Goal: Information Seeking & Learning: Learn about a topic

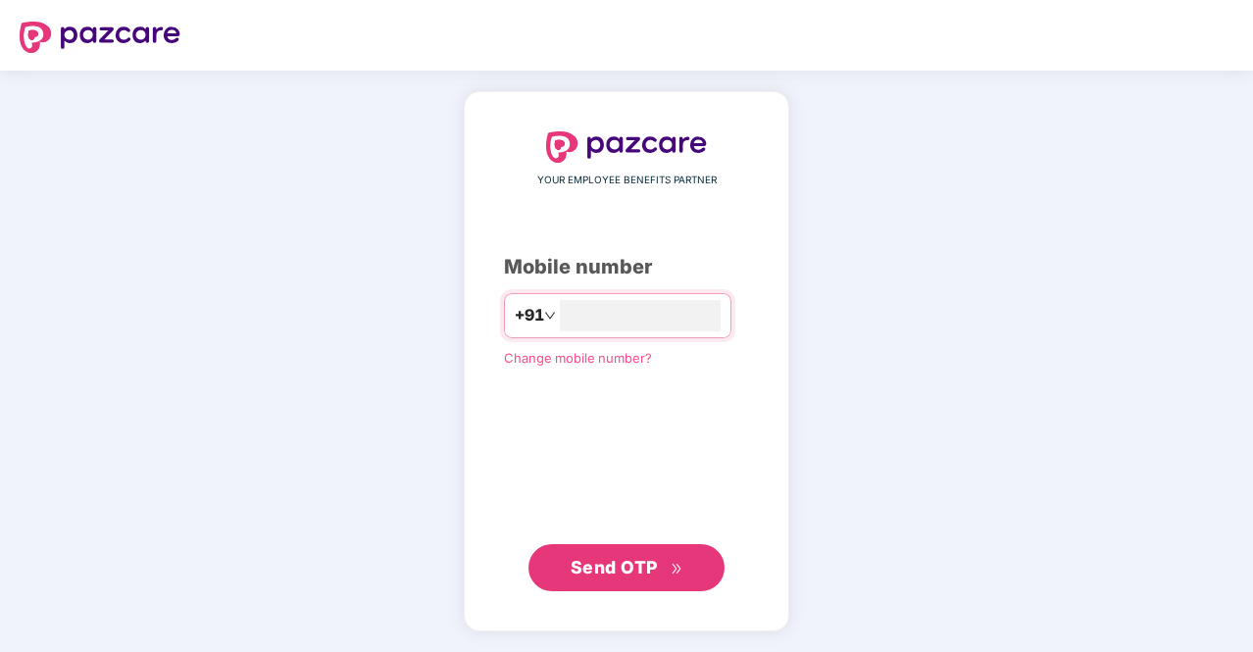
type input "**********"
click at [677, 570] on icon "double-right" at bounding box center [677, 568] width 13 height 13
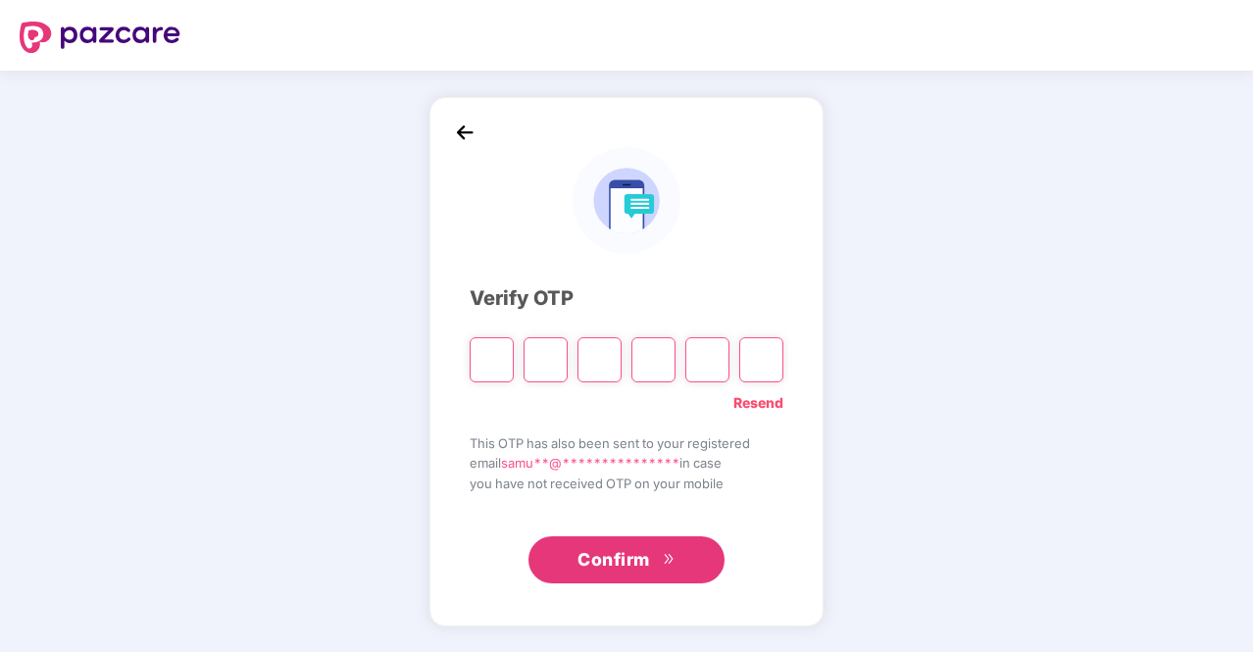
type input "*"
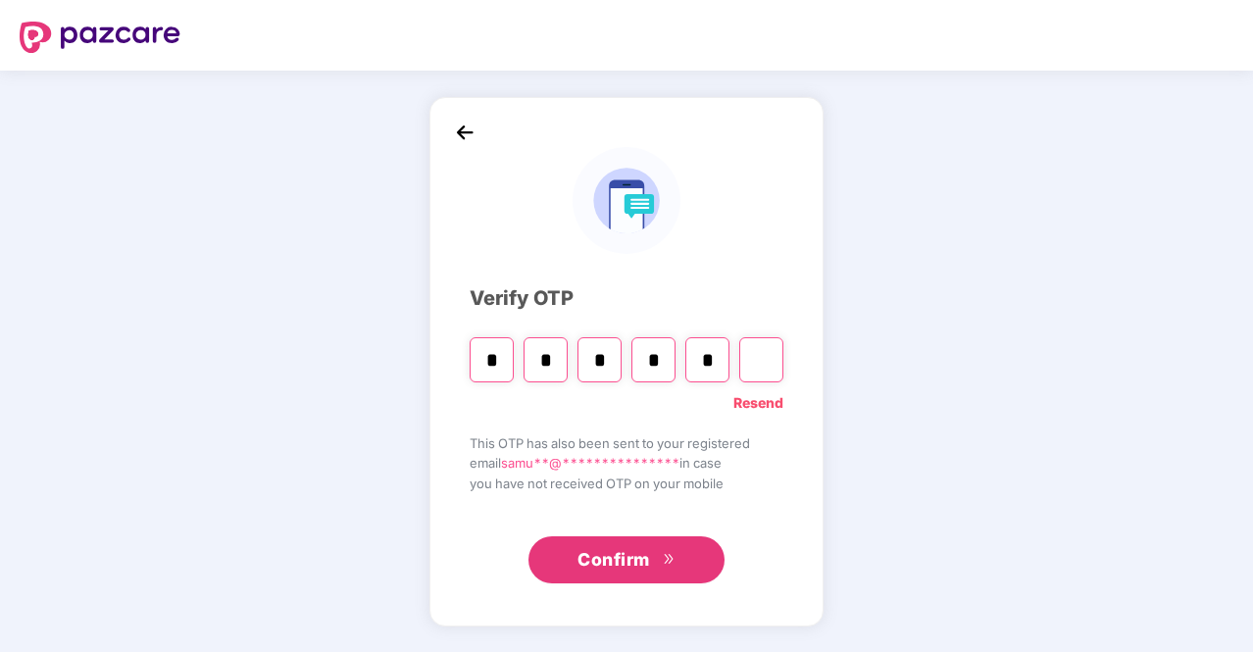
type input "*"
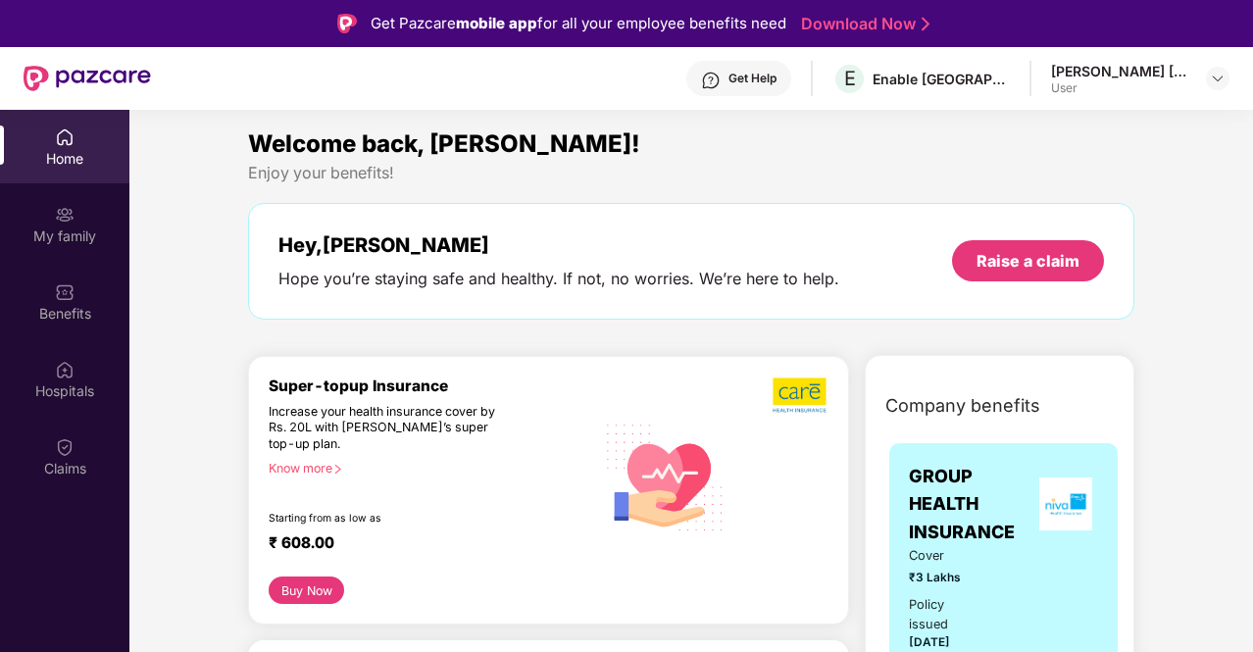
click at [326, 466] on div "Know more" at bounding box center [426, 468] width 315 height 14
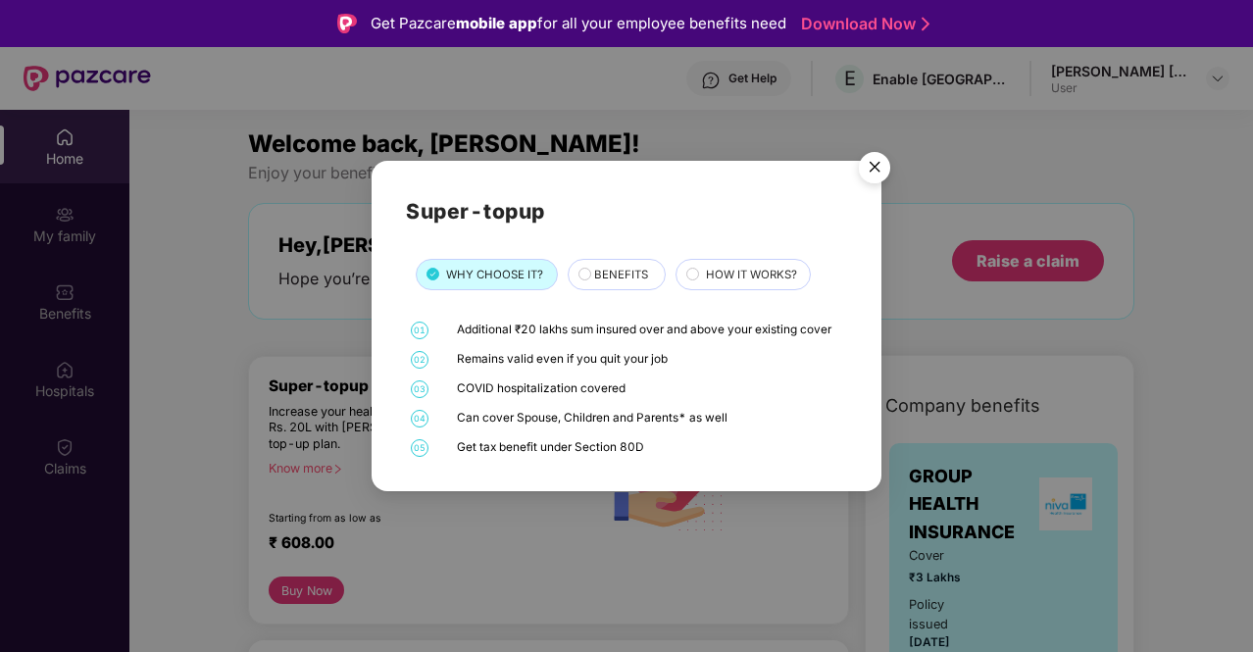
click at [599, 268] on span "BENEFITS" at bounding box center [621, 275] width 54 height 18
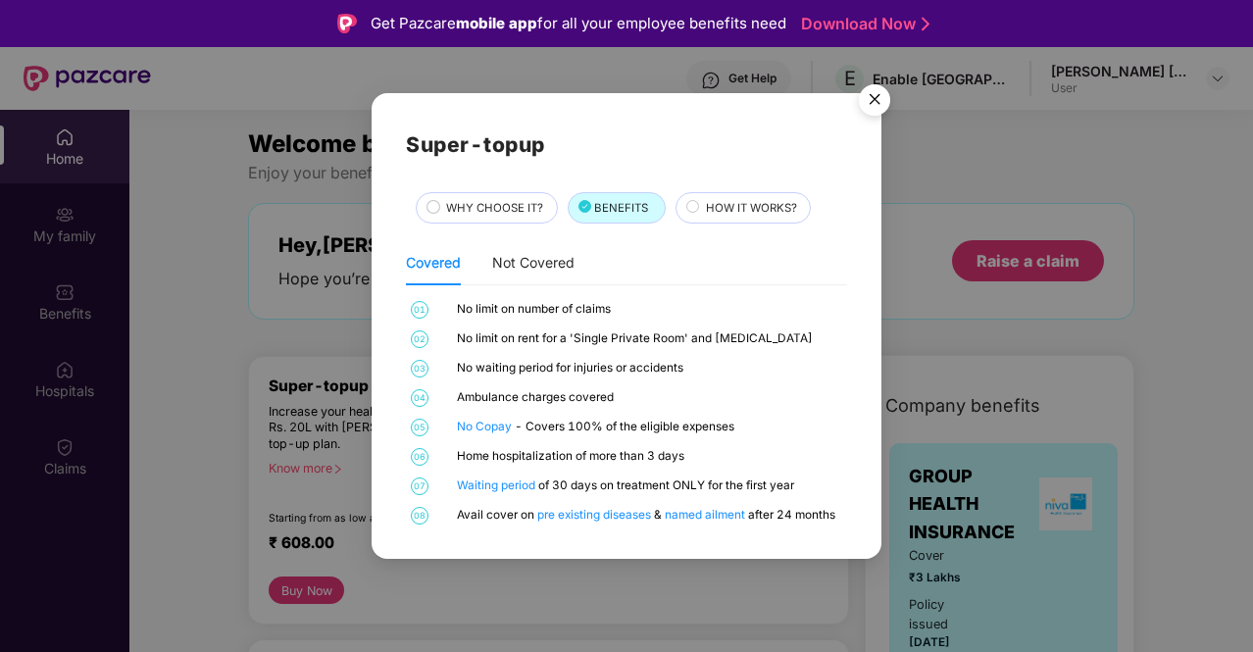
click at [743, 195] on div "HOW IT WORKS?" at bounding box center [743, 207] width 135 height 31
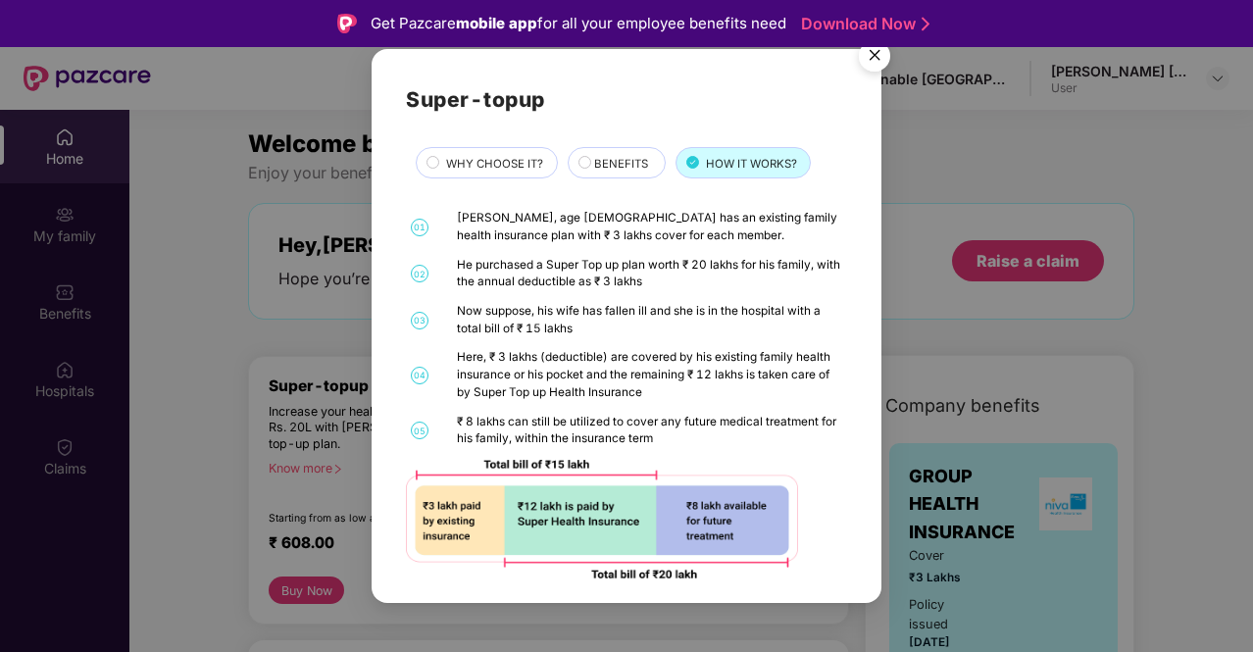
click at [870, 56] on img "Close" at bounding box center [874, 58] width 55 height 55
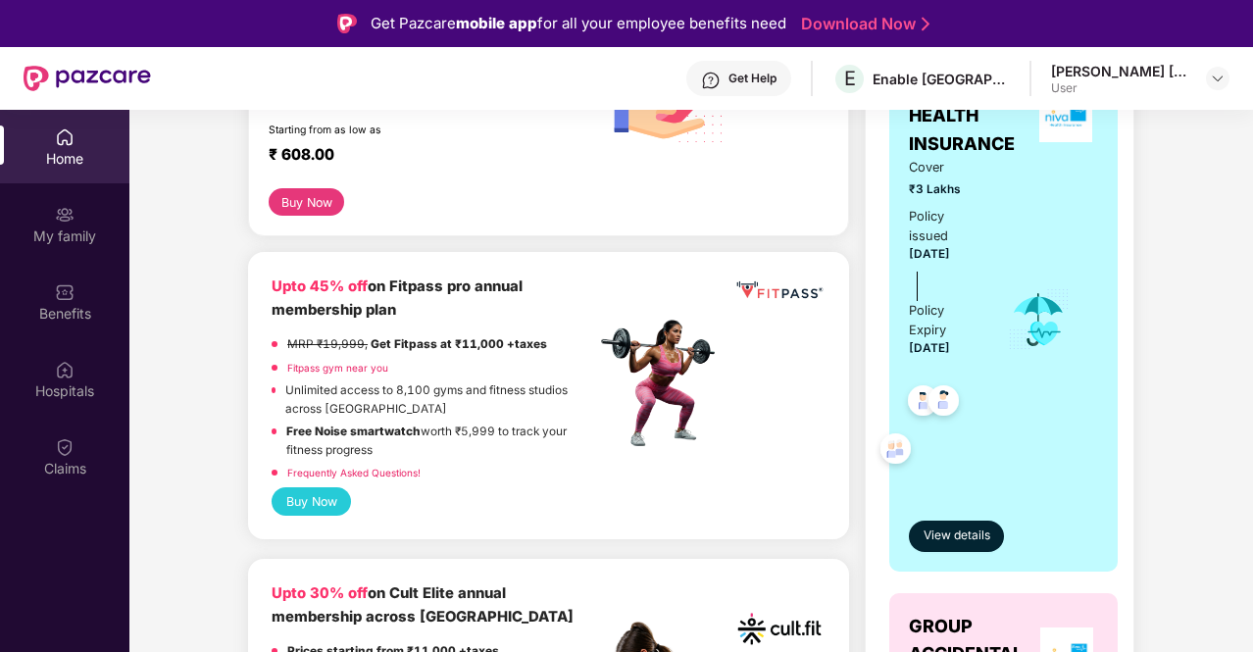
scroll to position [402, 0]
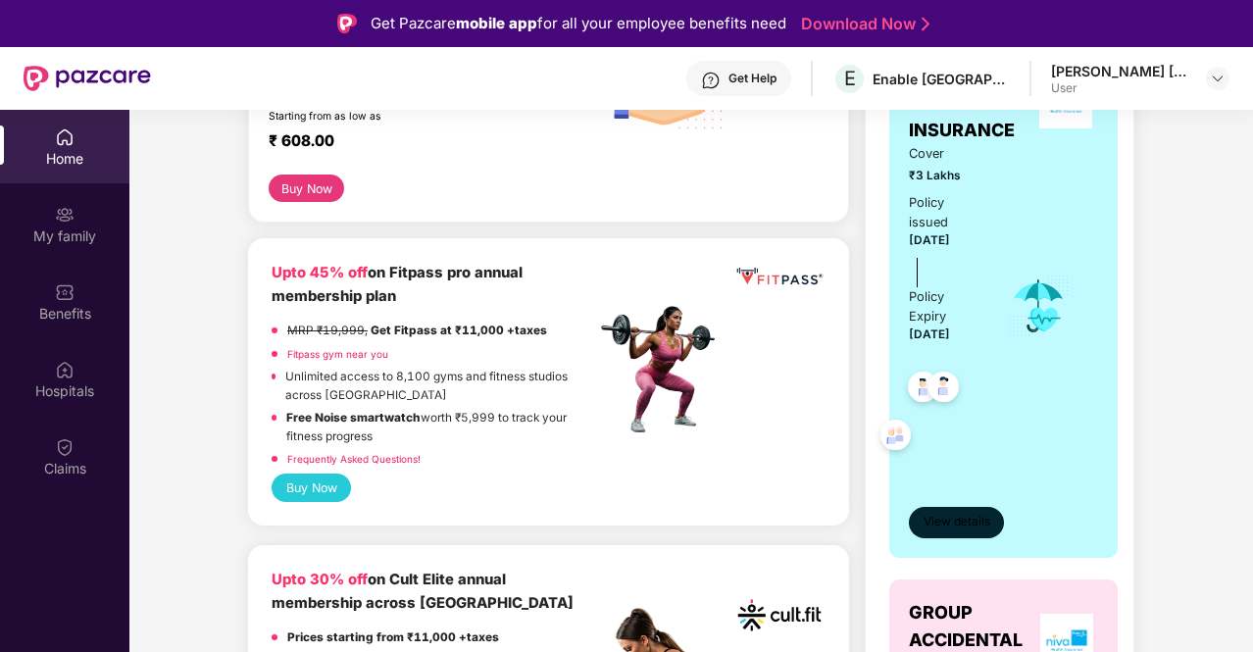
click at [949, 516] on span "View details" at bounding box center [957, 522] width 67 height 19
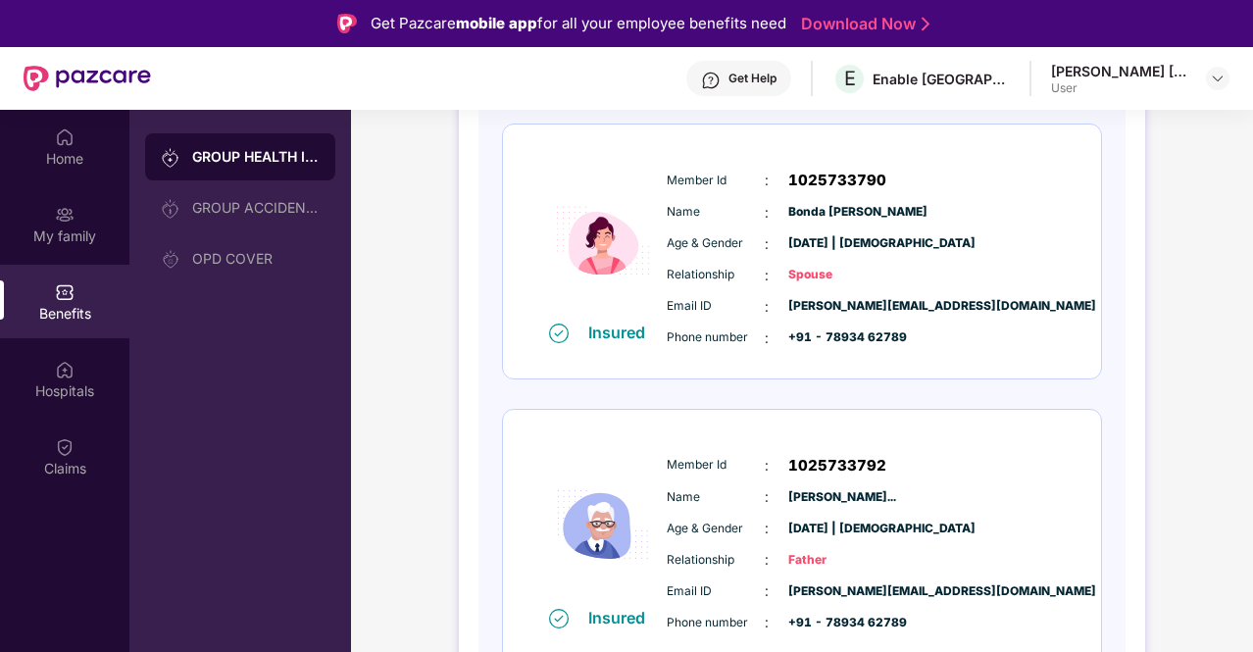
scroll to position [862, 0]
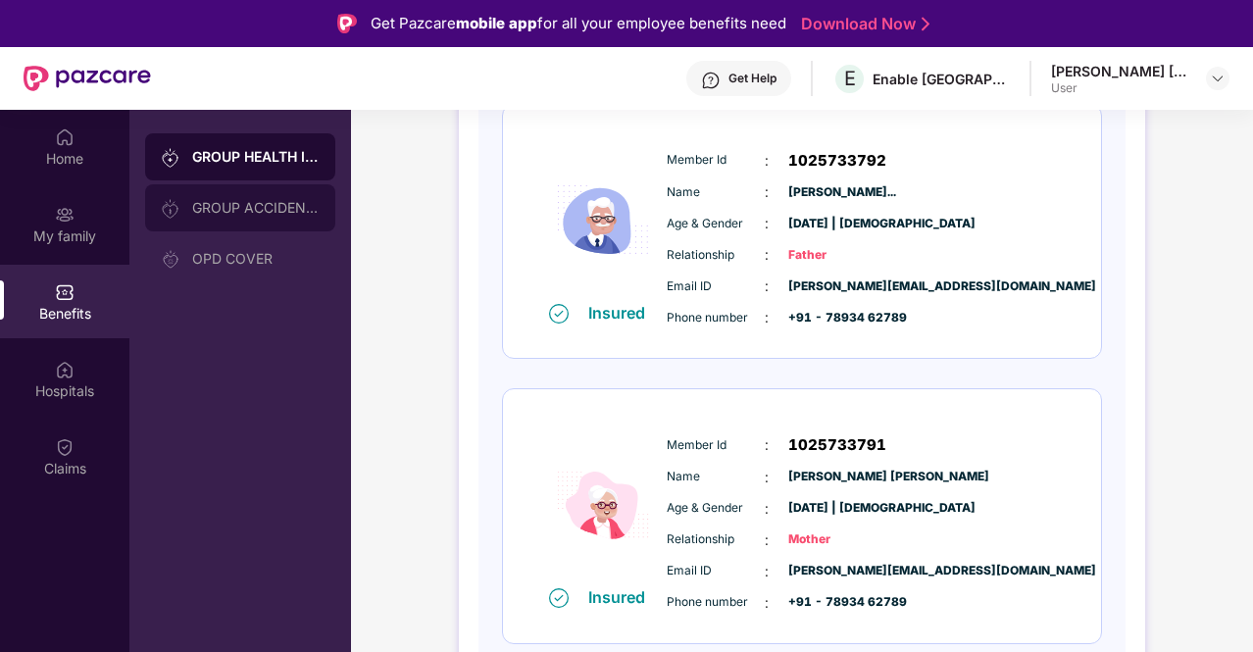
click at [237, 211] on div "GROUP ACCIDENTAL INSURANCE" at bounding box center [256, 208] width 128 height 16
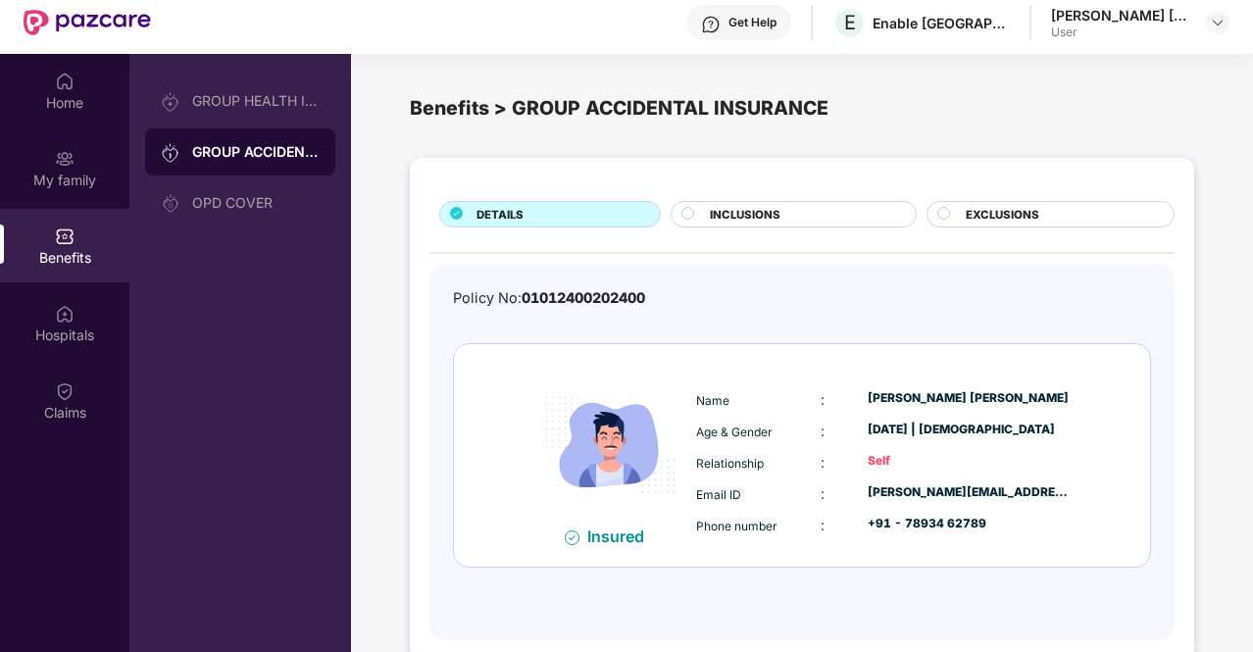
scroll to position [57, 0]
click at [769, 201] on div "INCLUSIONS" at bounding box center [793, 213] width 245 height 26
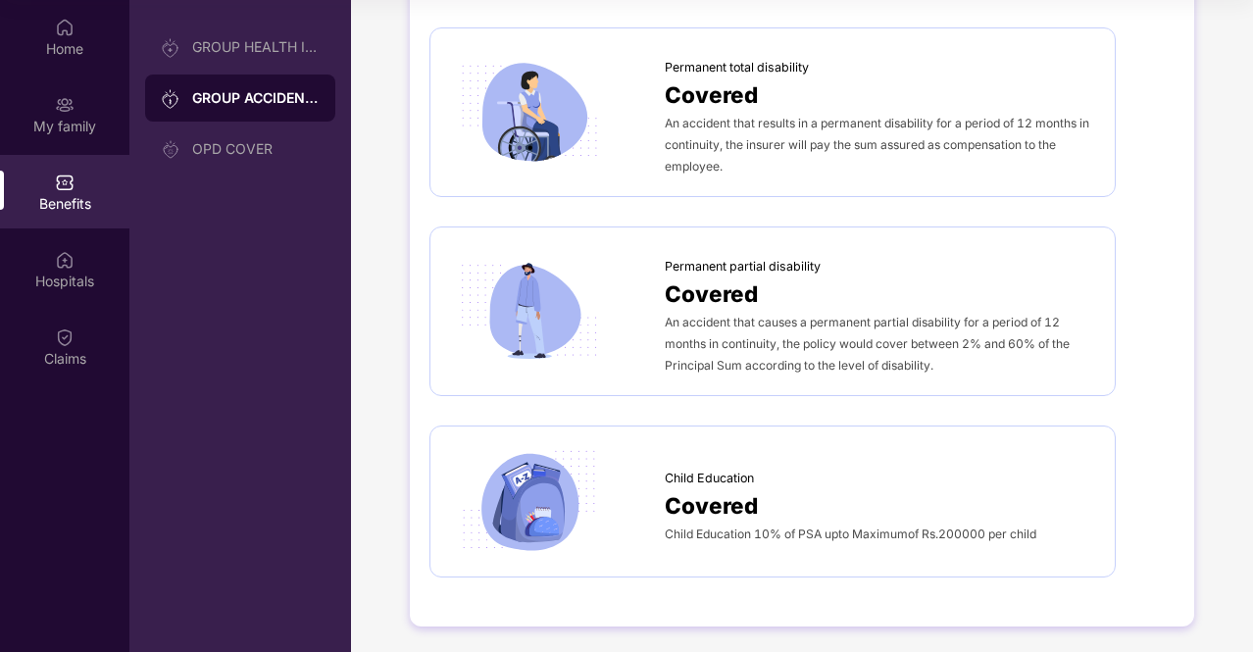
scroll to position [0, 0]
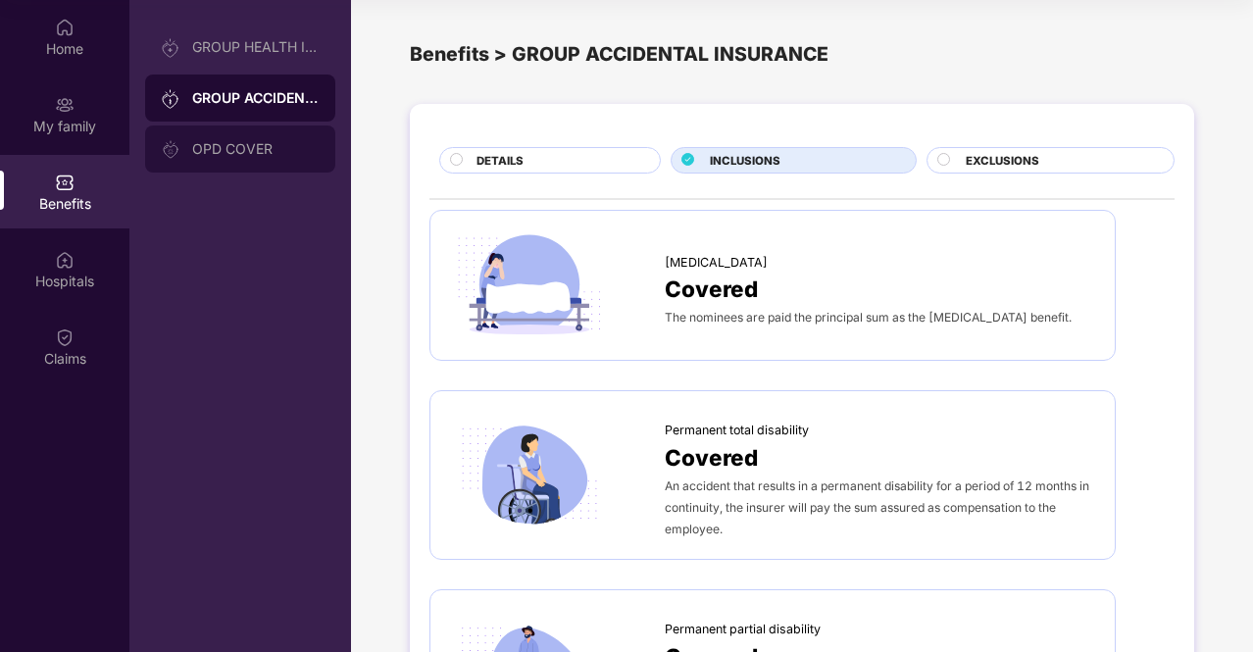
click at [235, 154] on div "OPD COVER" at bounding box center [256, 149] width 128 height 16
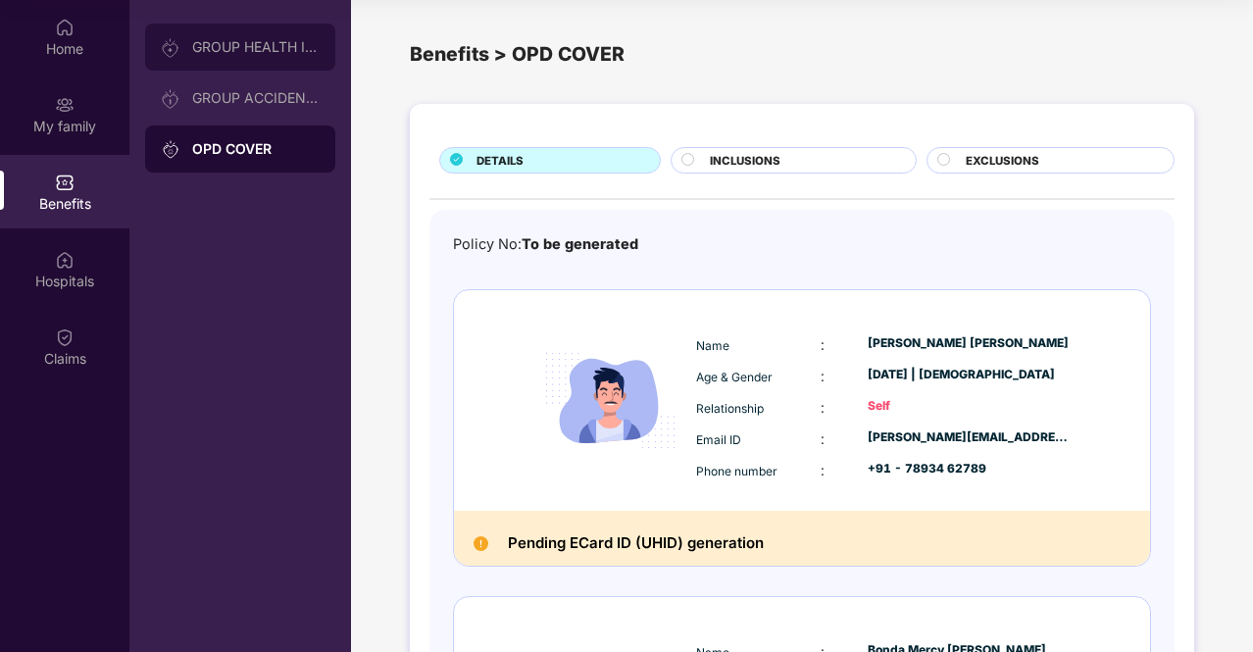
click at [285, 60] on div "GROUP HEALTH INSURANCE" at bounding box center [240, 47] width 190 height 47
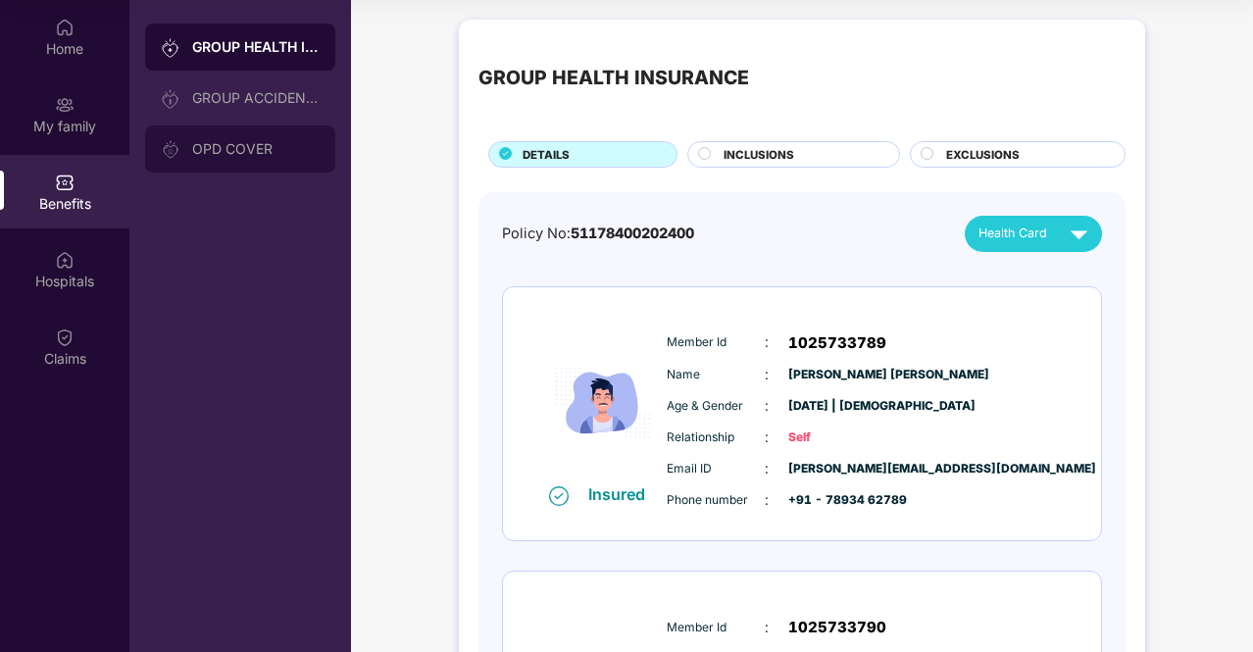
click at [247, 140] on div "OPD COVER" at bounding box center [240, 149] width 190 height 47
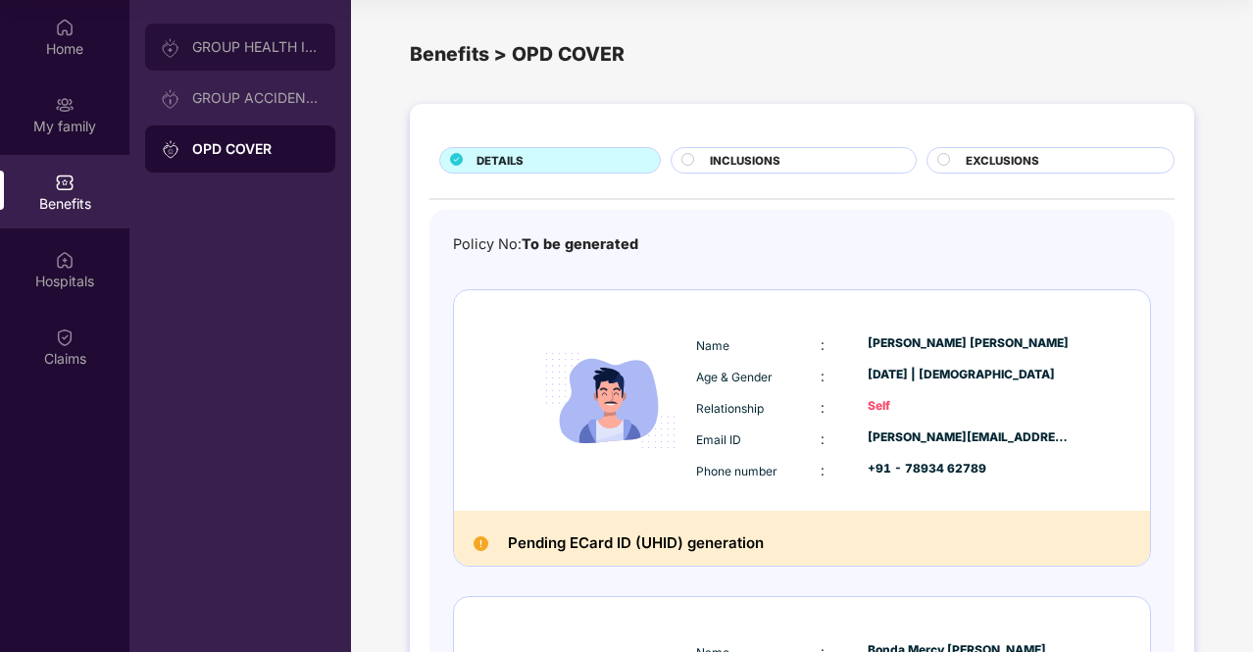
click at [270, 50] on div "GROUP HEALTH INSURANCE" at bounding box center [256, 47] width 128 height 16
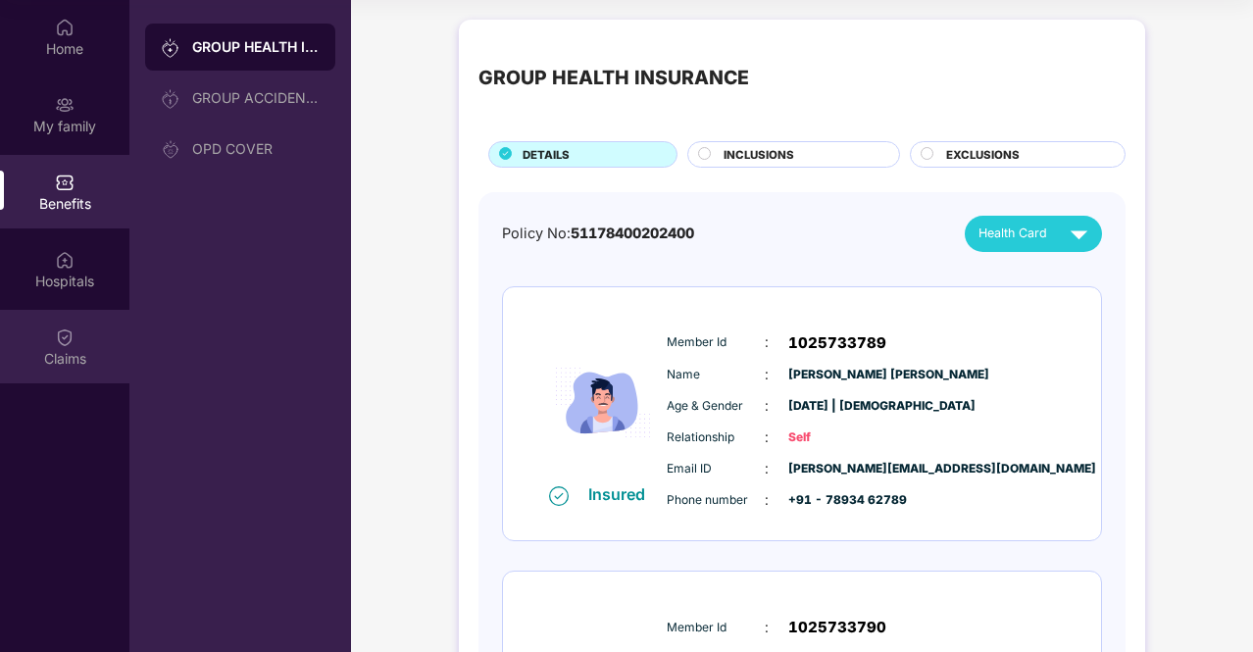
click at [59, 346] on img at bounding box center [65, 338] width 20 height 20
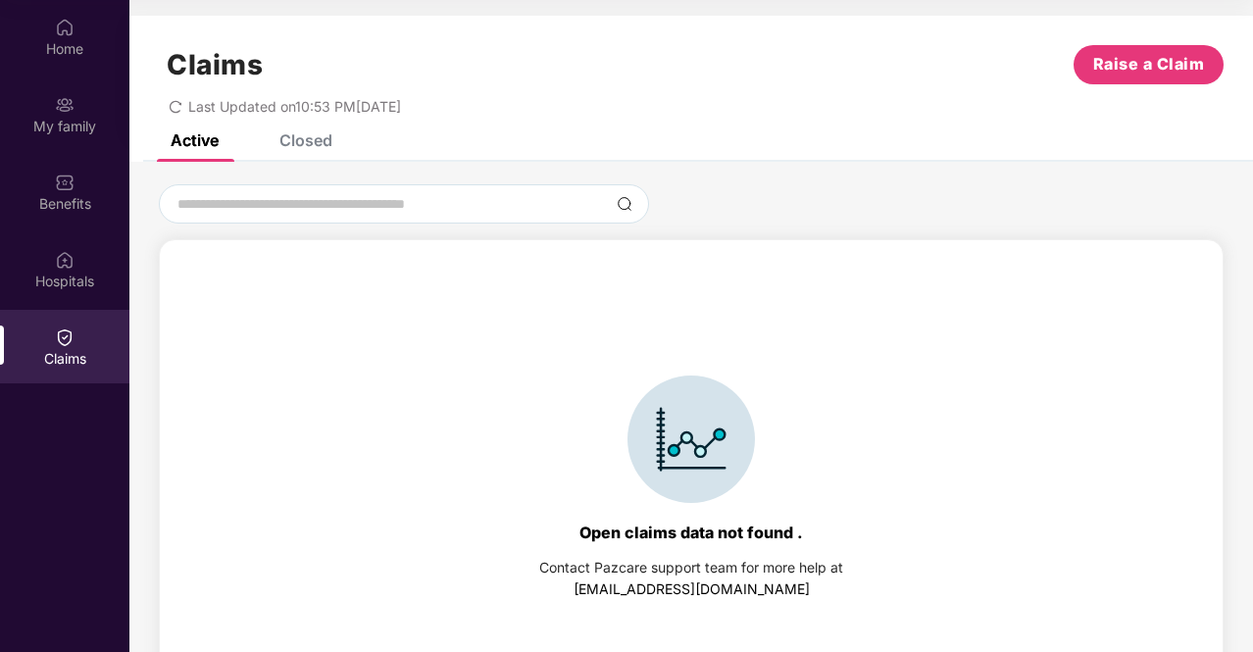
click at [290, 132] on div "Claims Raise a Claim Last Updated on 10:53 PM, 03 Jul 2025" at bounding box center [691, 75] width 1124 height 119
click at [295, 140] on div "Closed" at bounding box center [306, 140] width 53 height 20
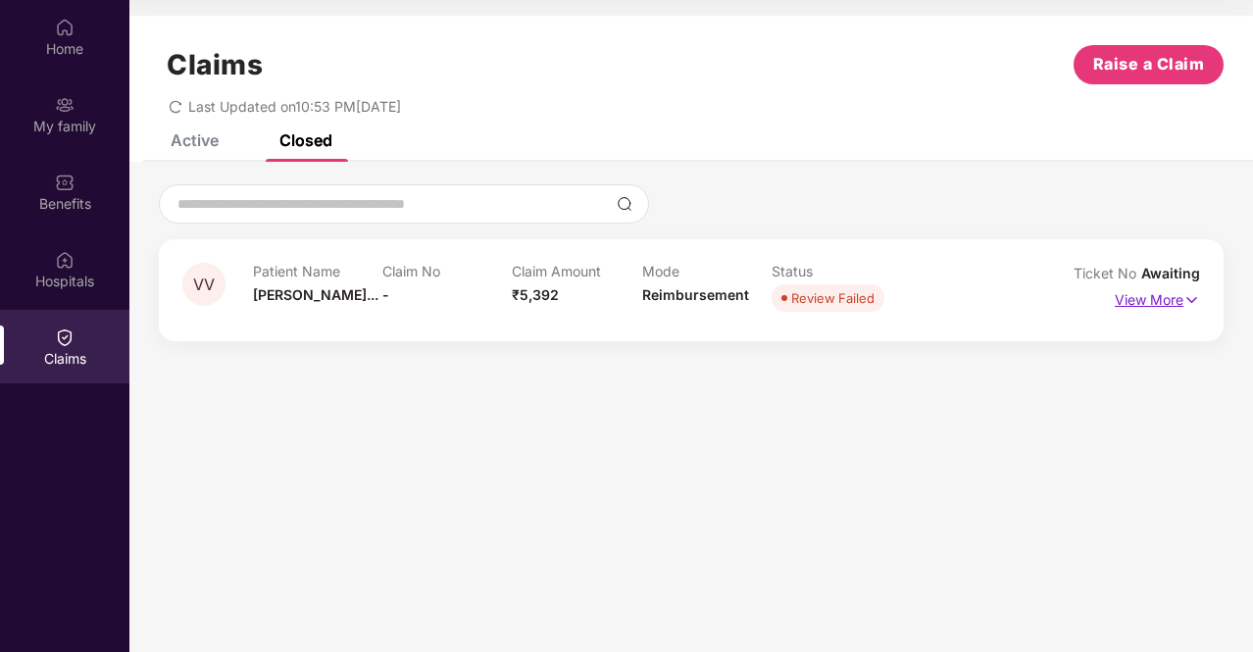
click at [1194, 303] on img at bounding box center [1192, 300] width 17 height 22
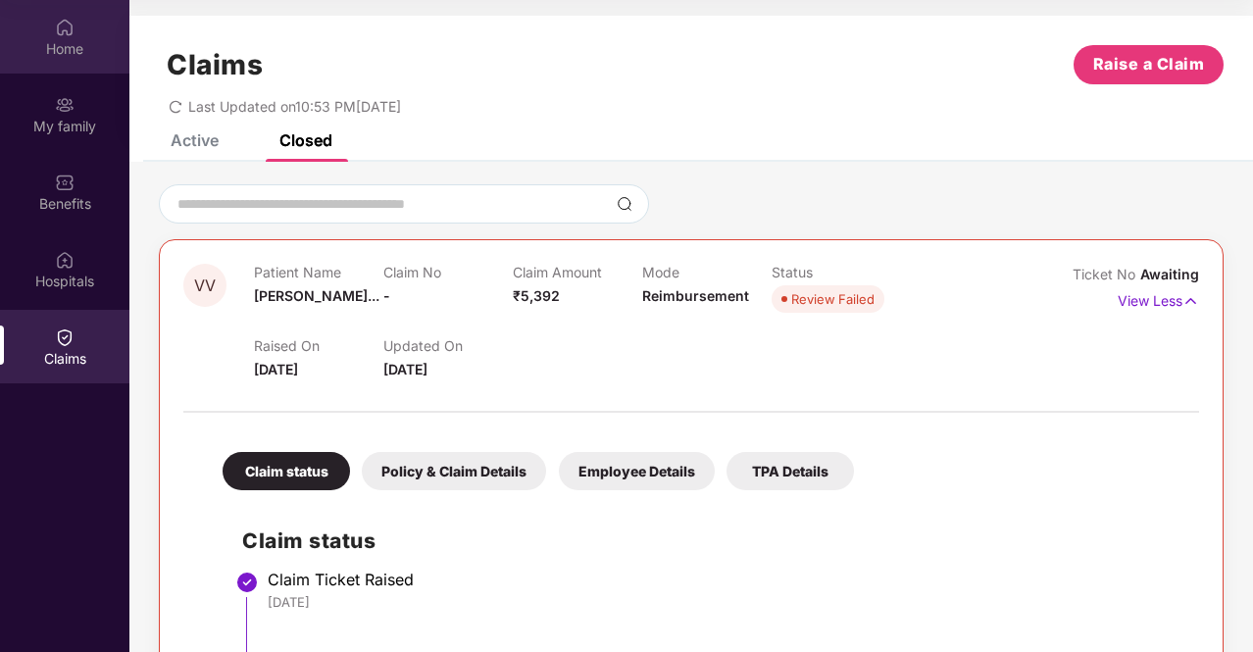
click at [68, 54] on div "Home" at bounding box center [64, 49] width 129 height 20
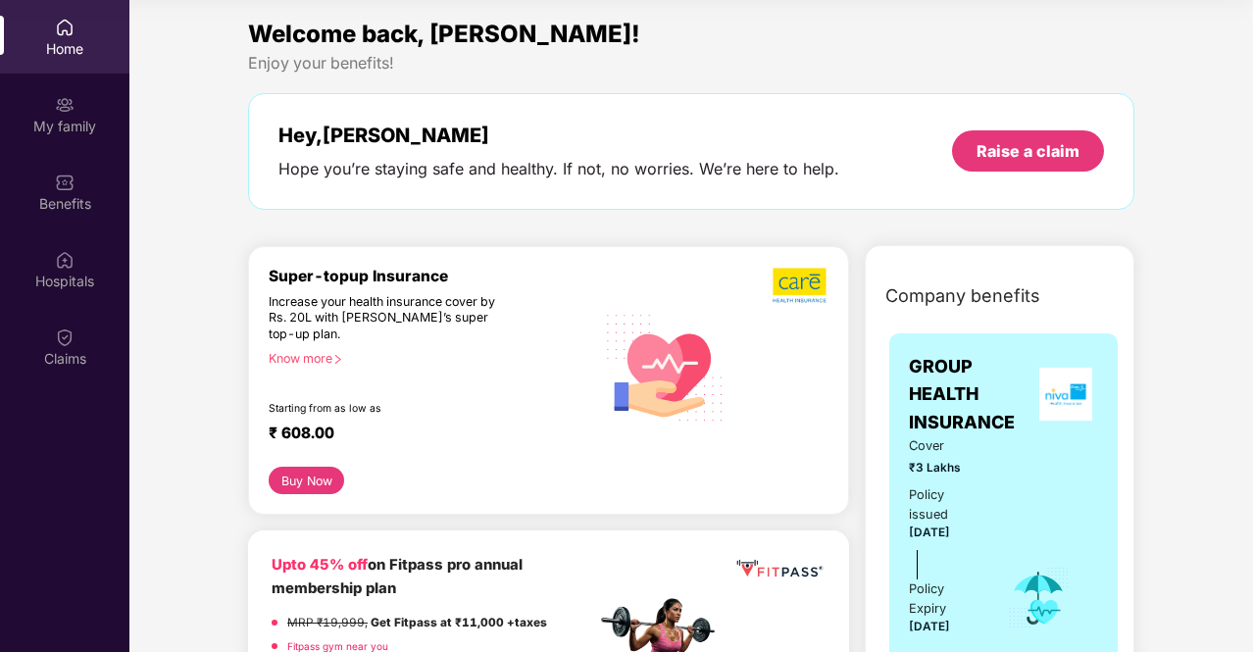
click at [314, 476] on button "Buy Now" at bounding box center [307, 480] width 76 height 27
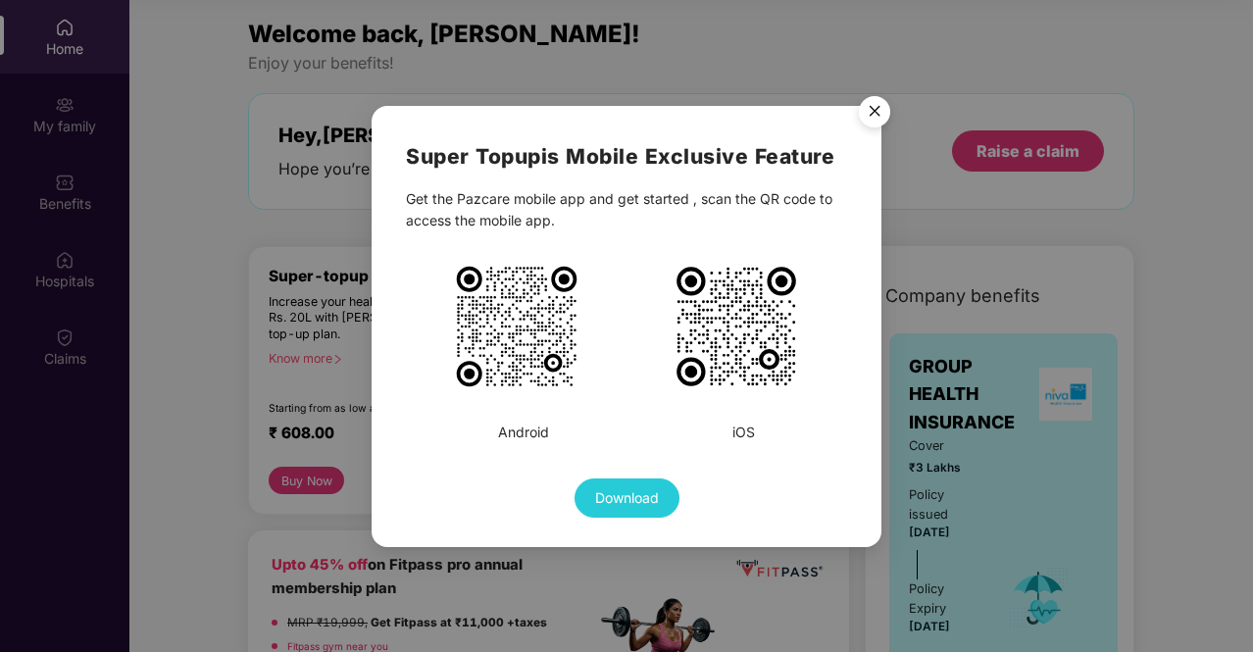
click at [872, 113] on img "Close" at bounding box center [874, 114] width 55 height 55
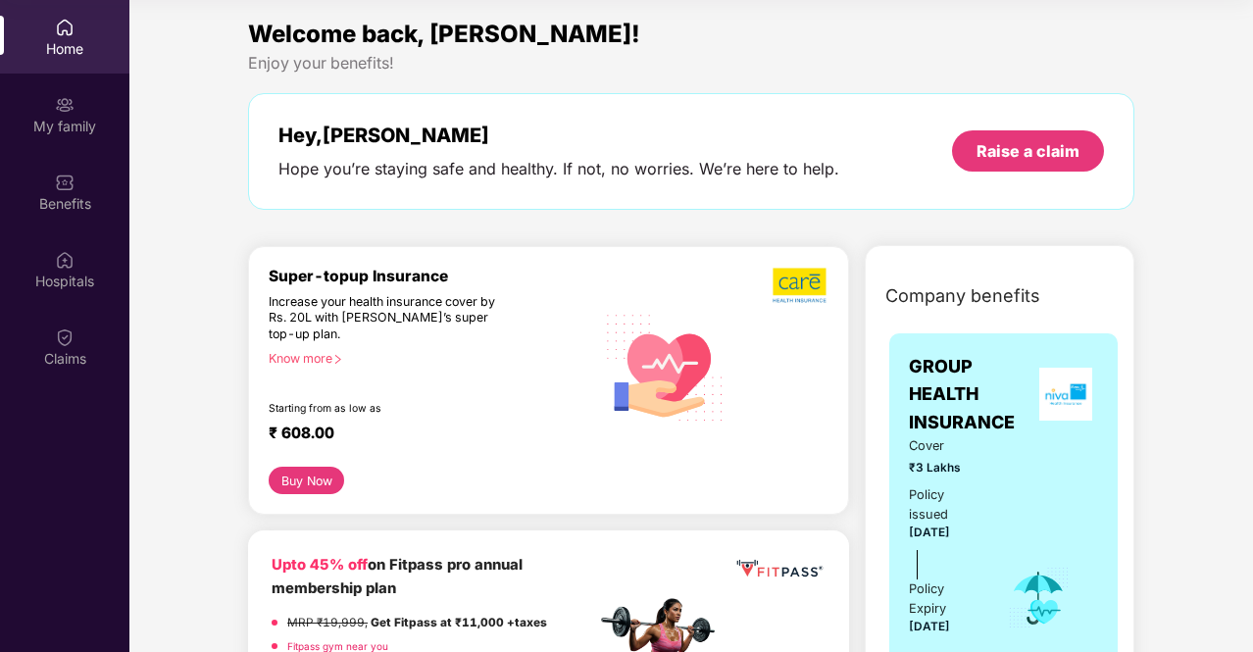
click at [328, 358] on div "Know more" at bounding box center [426, 358] width 315 height 14
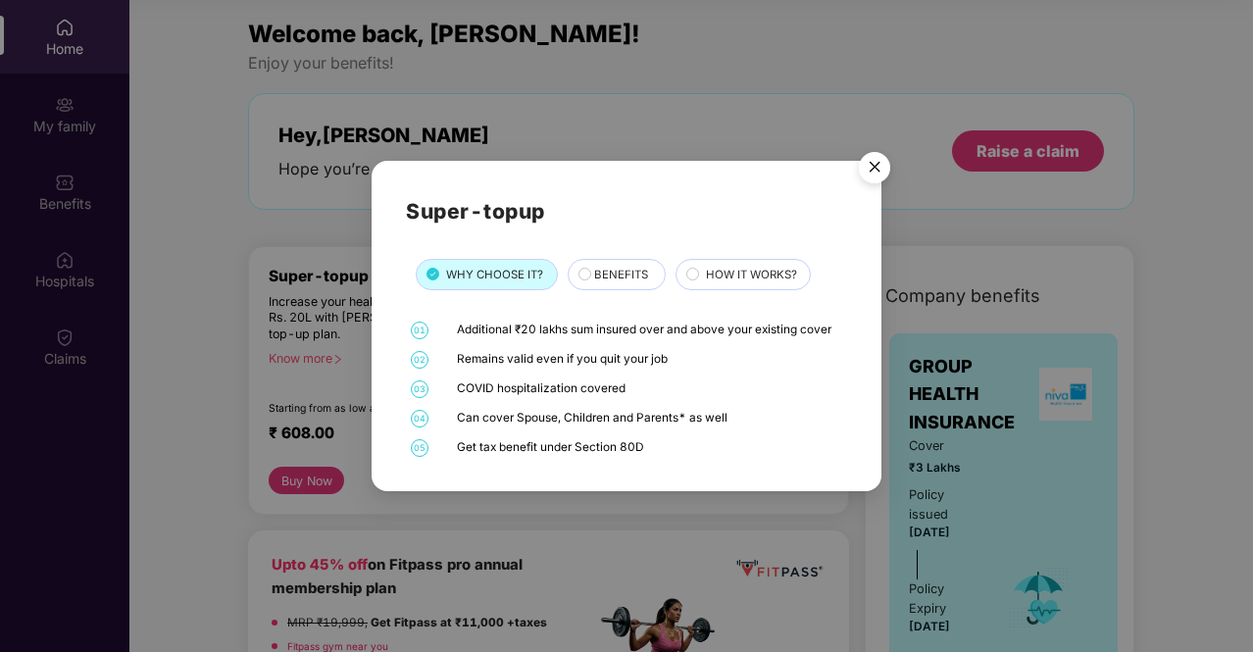
click at [625, 272] on span "BENEFITS" at bounding box center [621, 275] width 54 height 18
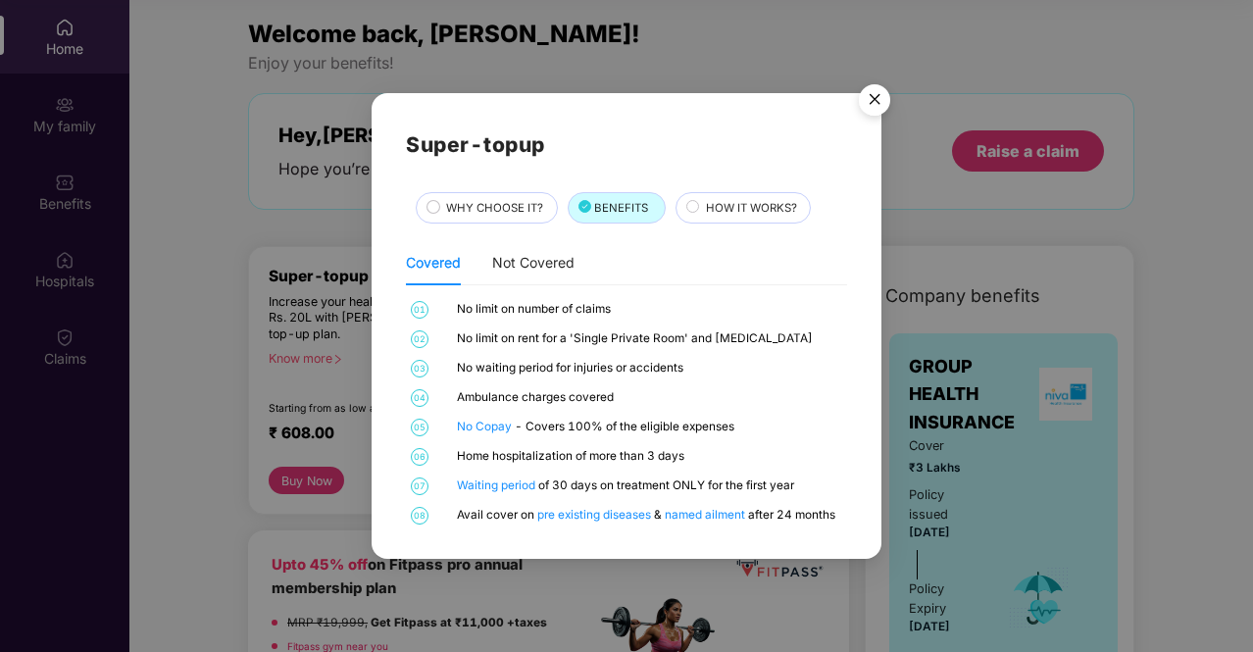
click at [747, 205] on span "HOW IT WORKS?" at bounding box center [751, 208] width 91 height 18
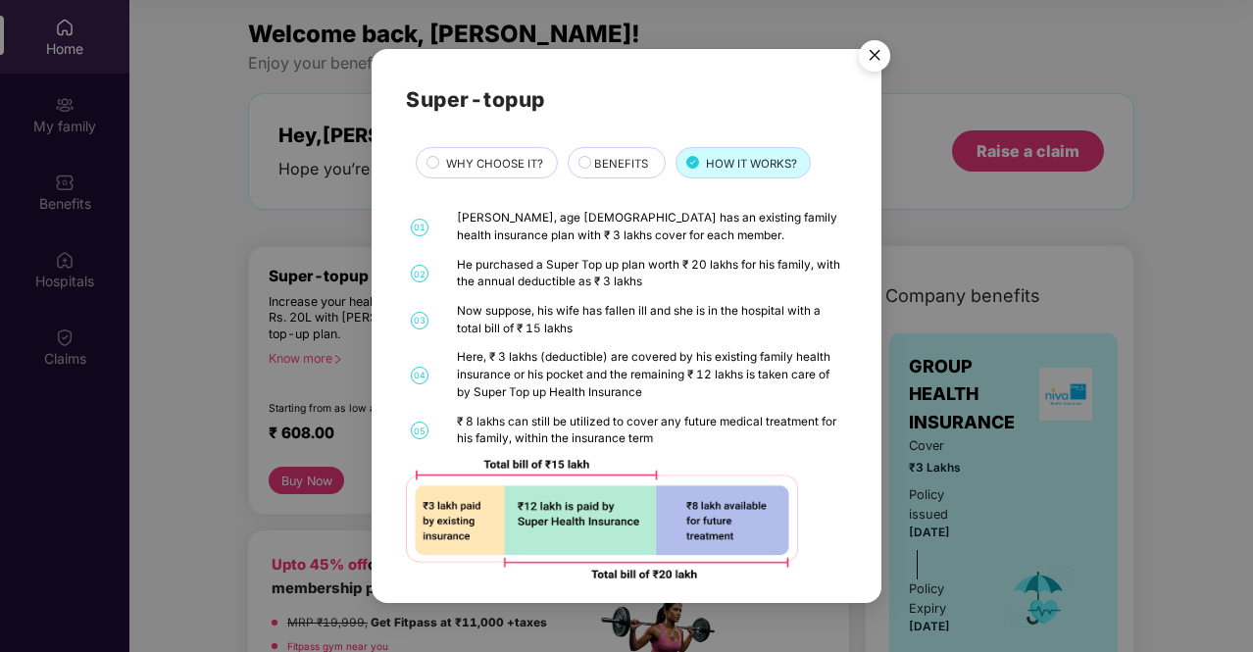
click at [626, 158] on span "BENEFITS" at bounding box center [621, 164] width 54 height 18
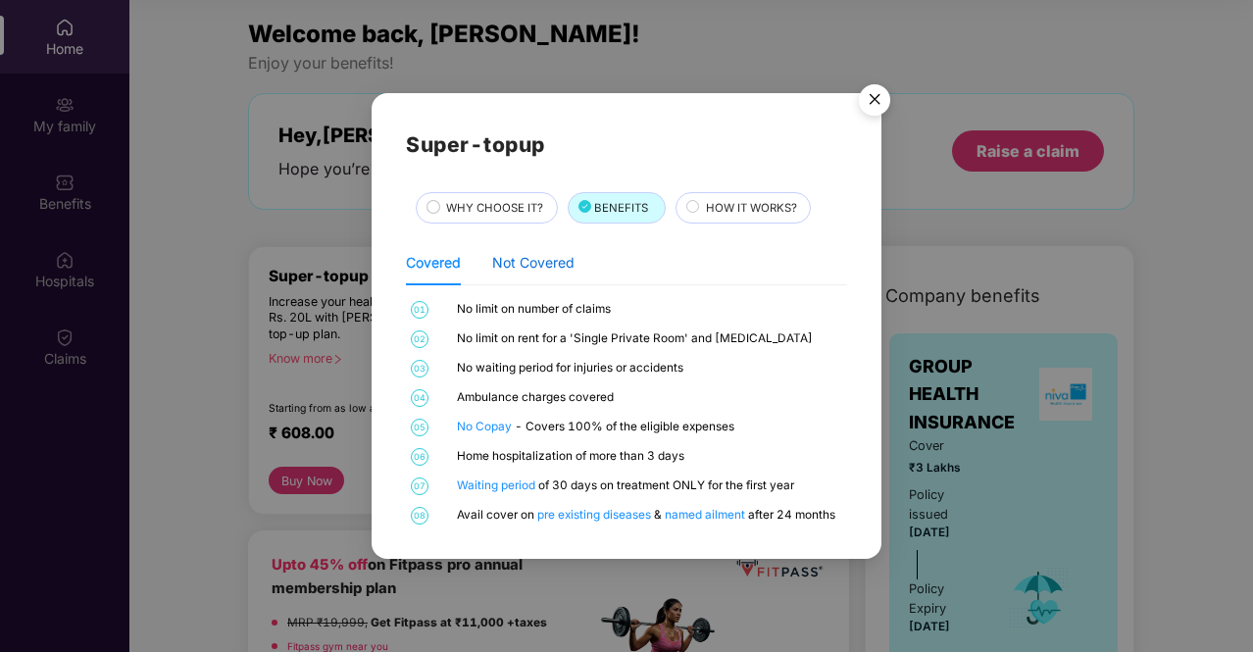
click at [533, 271] on div "Not Covered" at bounding box center [533, 263] width 82 height 22
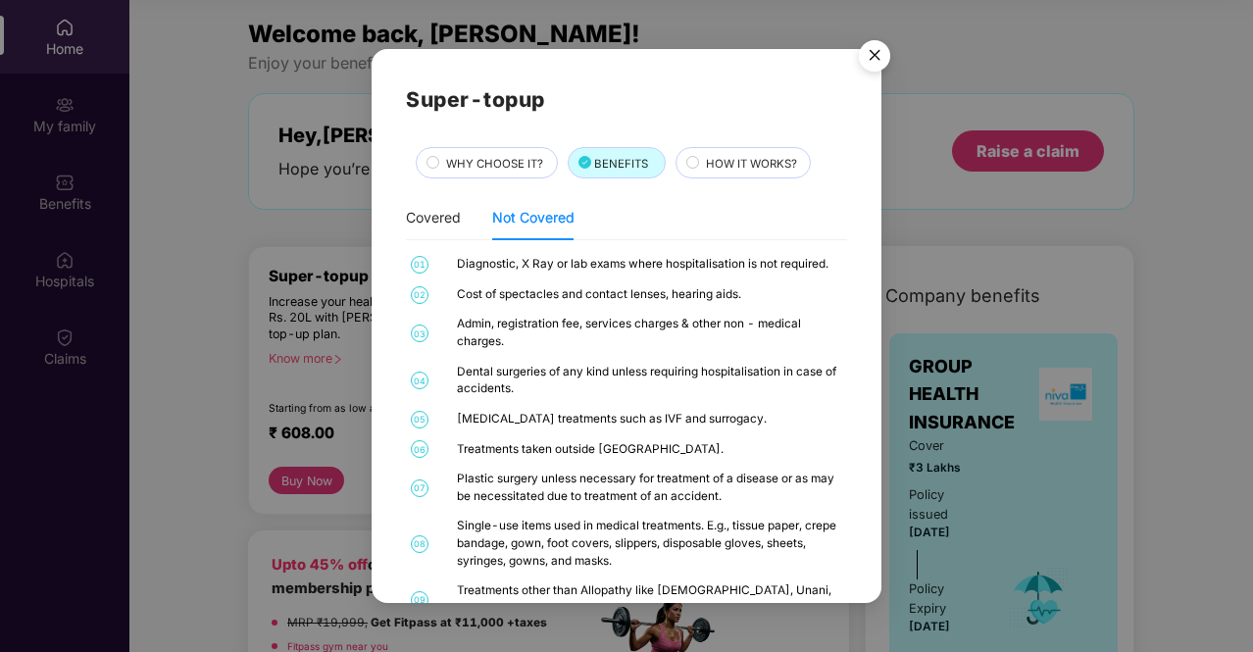
scroll to position [78, 0]
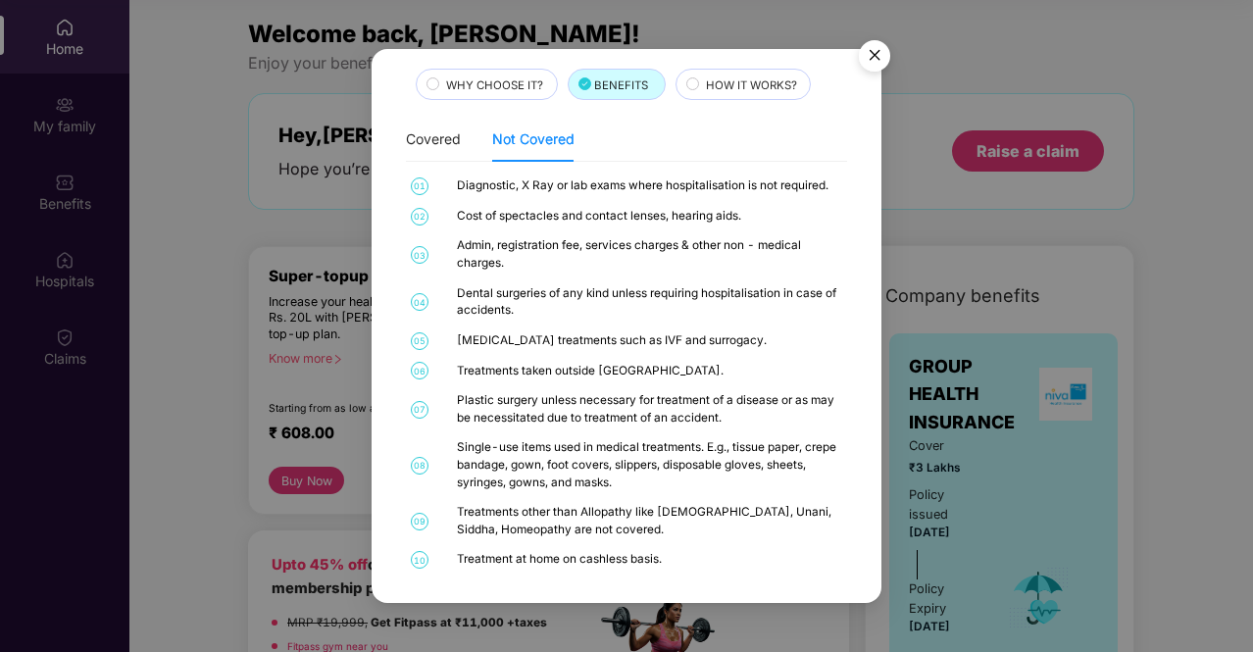
click at [712, 97] on div "HOW IT WORKS?" at bounding box center [743, 84] width 135 height 31
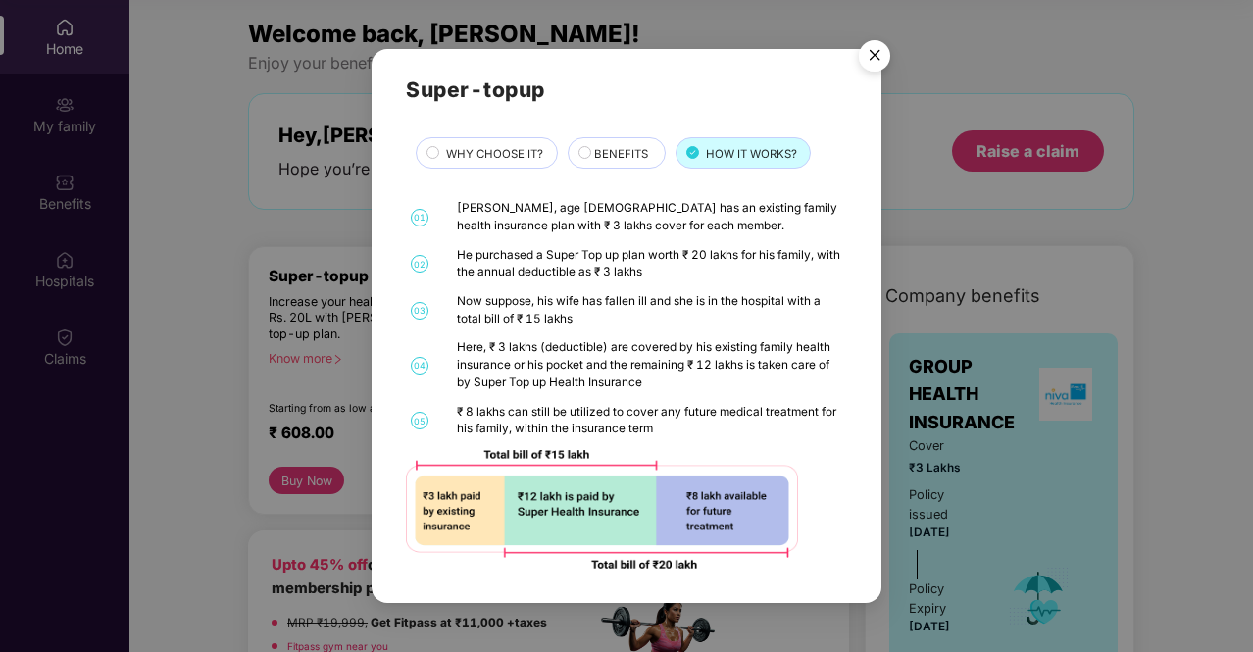
scroll to position [0, 0]
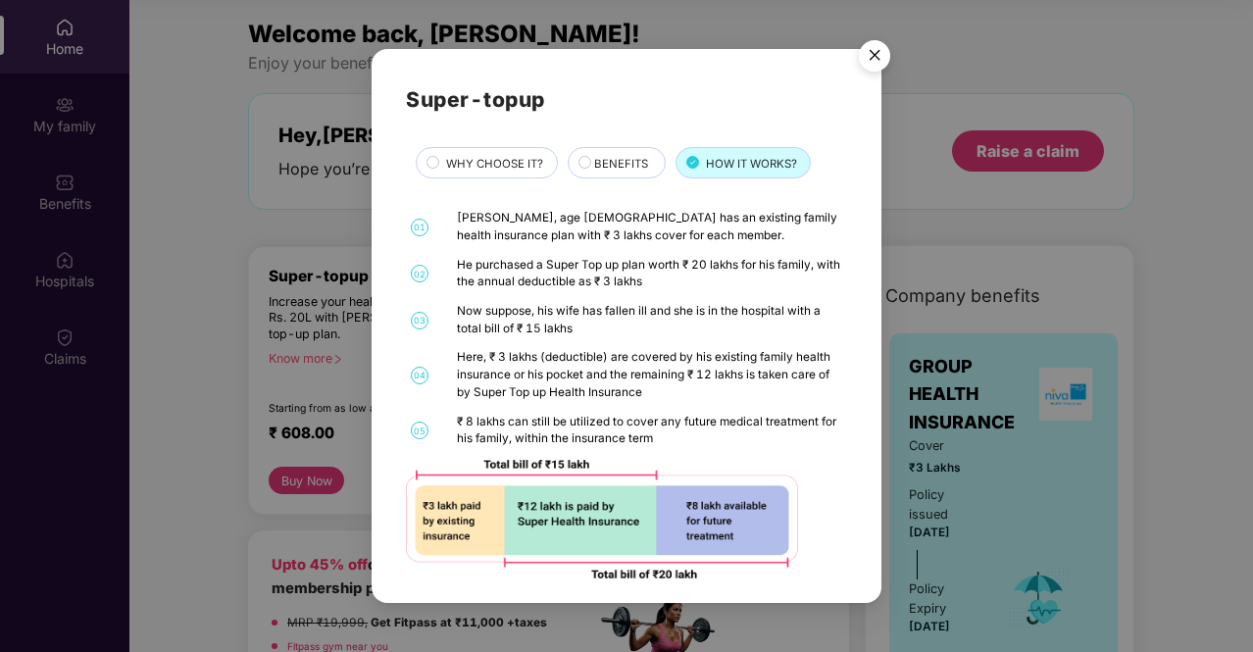
click at [865, 50] on img "Close" at bounding box center [874, 58] width 55 height 55
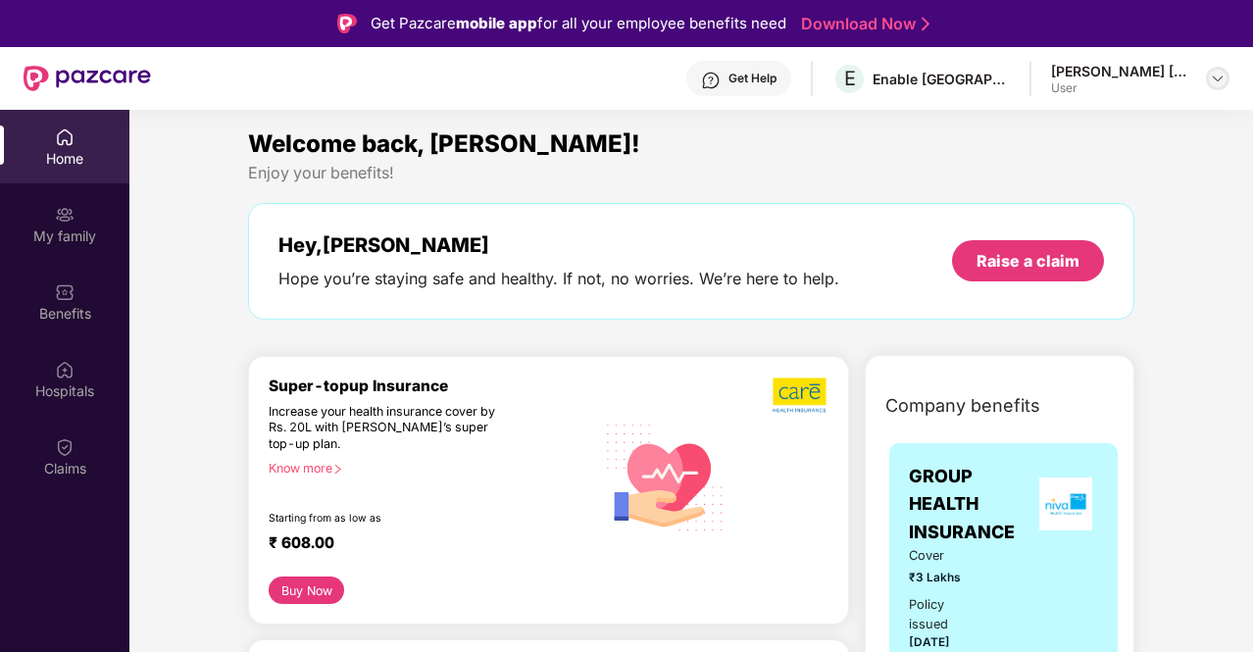
click at [1229, 80] on div at bounding box center [1218, 79] width 24 height 24
